Goal: Task Accomplishment & Management: Use online tool/utility

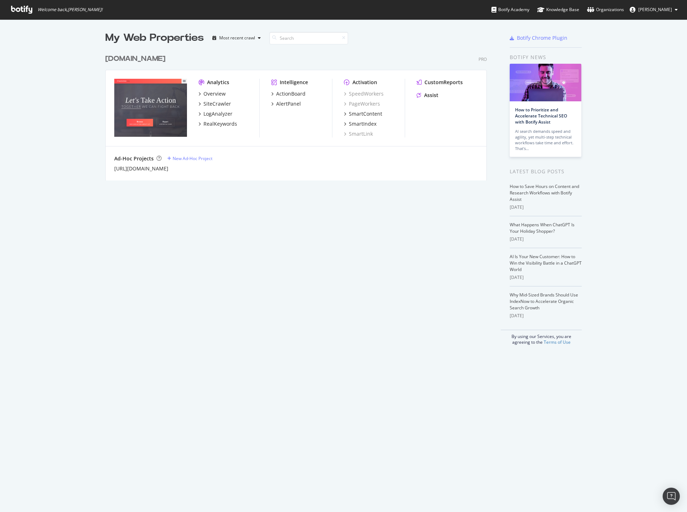
scroll to position [130, 382]
click at [431, 98] on div "Assist" at bounding box center [431, 95] width 14 height 7
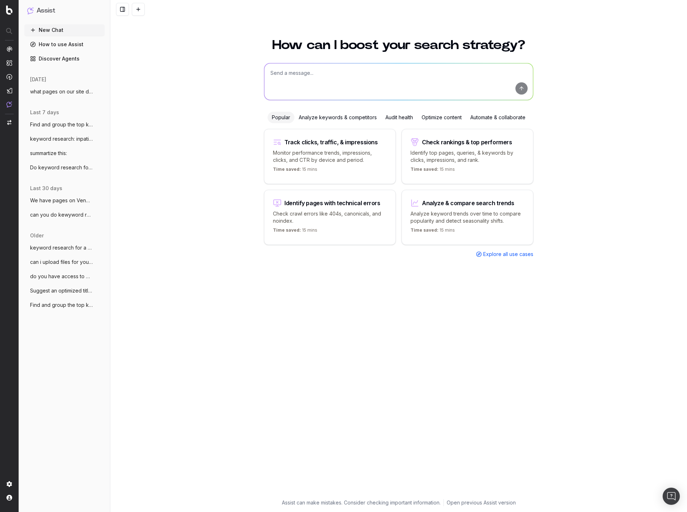
click at [71, 124] on span "Find and group the top keywords for sta" at bounding box center [61, 124] width 63 height 7
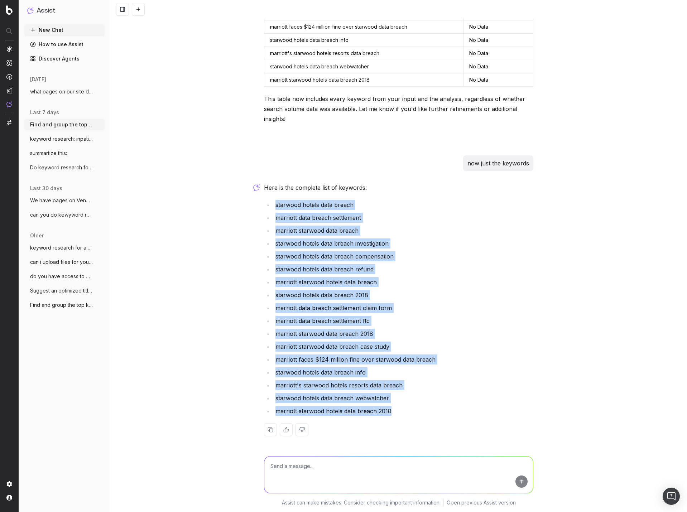
drag, startPoint x: 393, startPoint y: 413, endPoint x: 246, endPoint y: 206, distance: 253.7
click at [246, 206] on div "Find and group the top keywords for starwood hotels data breach marriott data b…" at bounding box center [398, 256] width 577 height 512
copy ul "starwood hotels data breach marriott data breach settlement marriott starwood d…"
